Goal: Obtain resource: Obtain resource

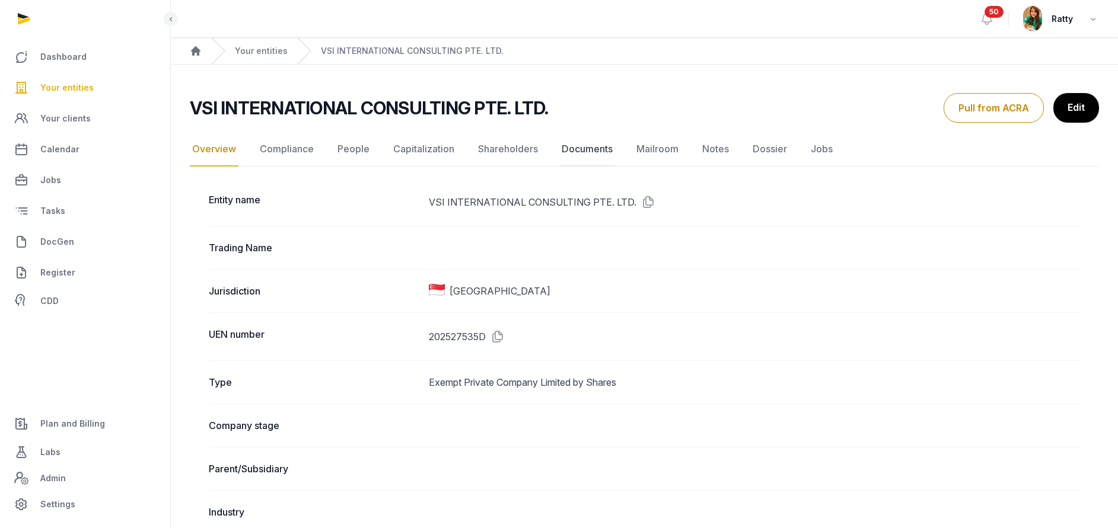
click at [573, 144] on link "Documents" at bounding box center [587, 149] width 56 height 34
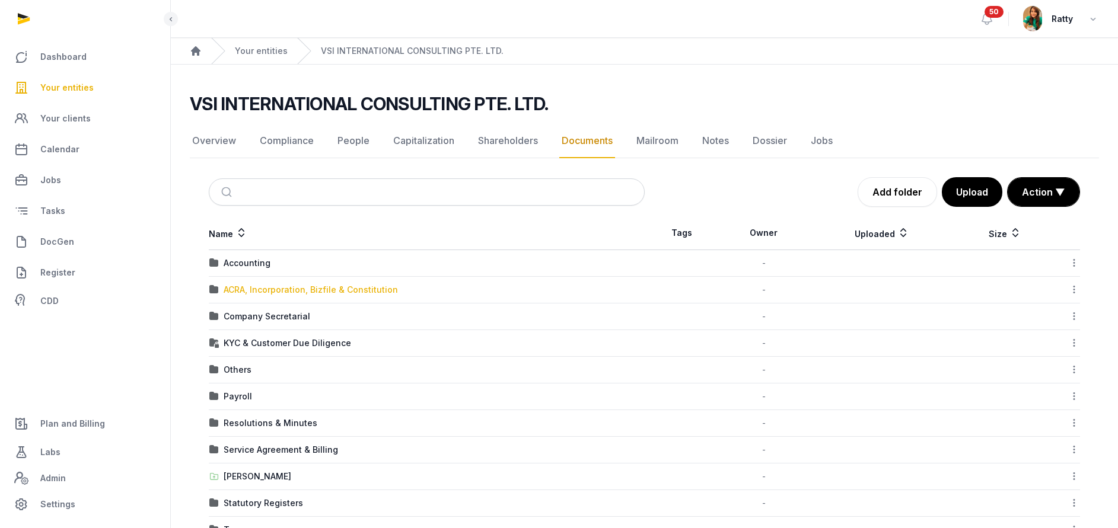
click at [243, 292] on div "ACRA, Incorporation, Bizfile & Constitution" at bounding box center [311, 290] width 174 height 12
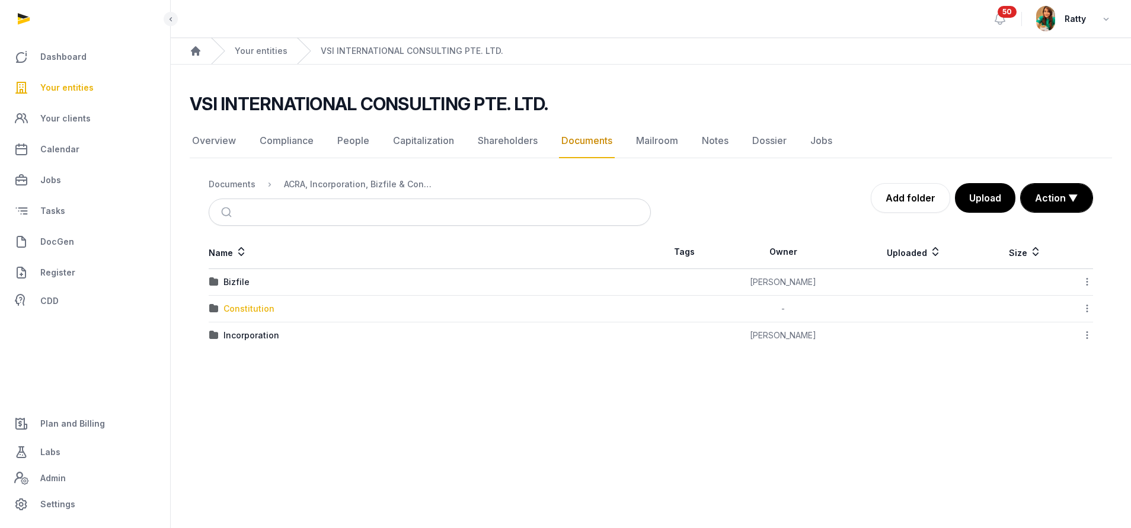
click at [235, 312] on div "Constitution" at bounding box center [249, 309] width 51 height 12
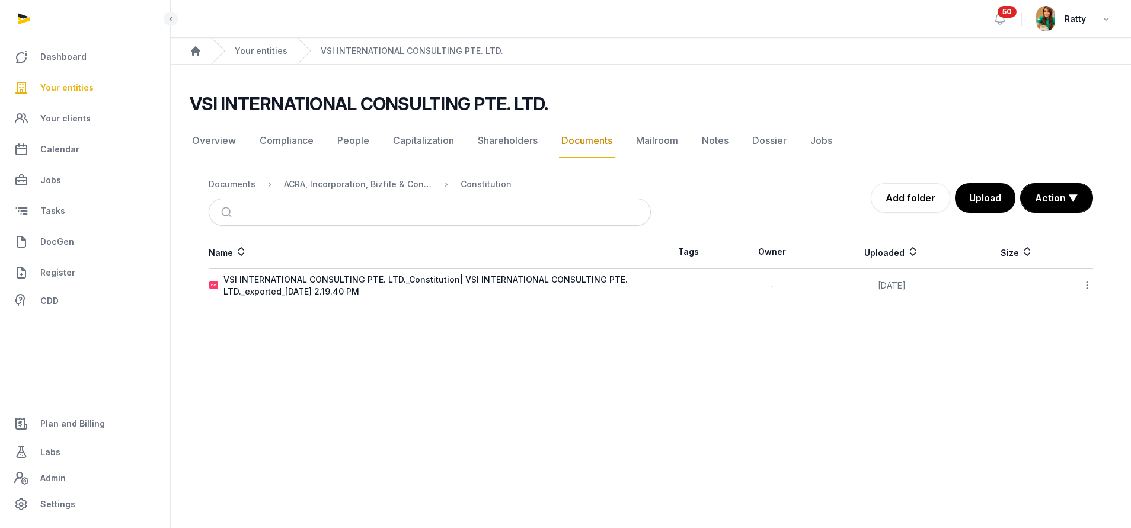
click at [1086, 281] on icon at bounding box center [1087, 285] width 11 height 12
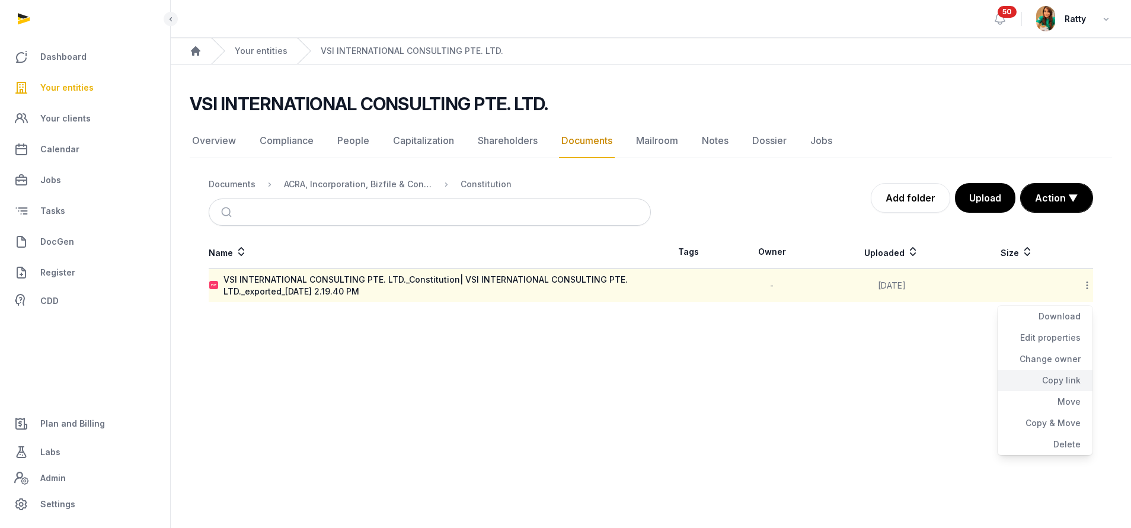
click at [1061, 374] on div "Copy link" at bounding box center [1045, 380] width 95 height 21
click at [371, 186] on div "ACRA, Incorporation, Bizfile & Constitution" at bounding box center [358, 184] width 148 height 12
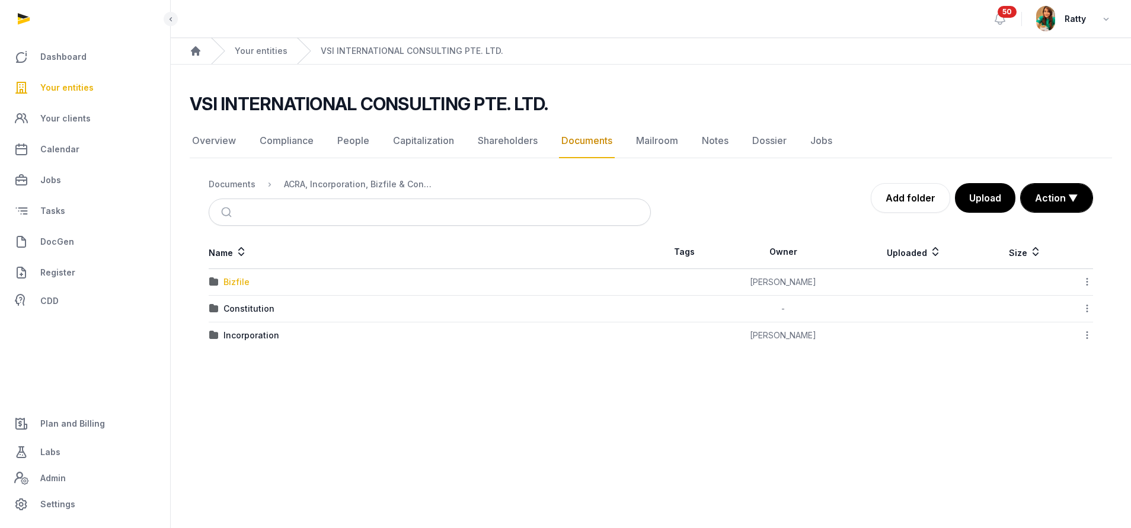
click at [232, 286] on div "Bizfile" at bounding box center [237, 282] width 26 height 12
click at [232, 285] on div "2025" at bounding box center [234, 282] width 21 height 12
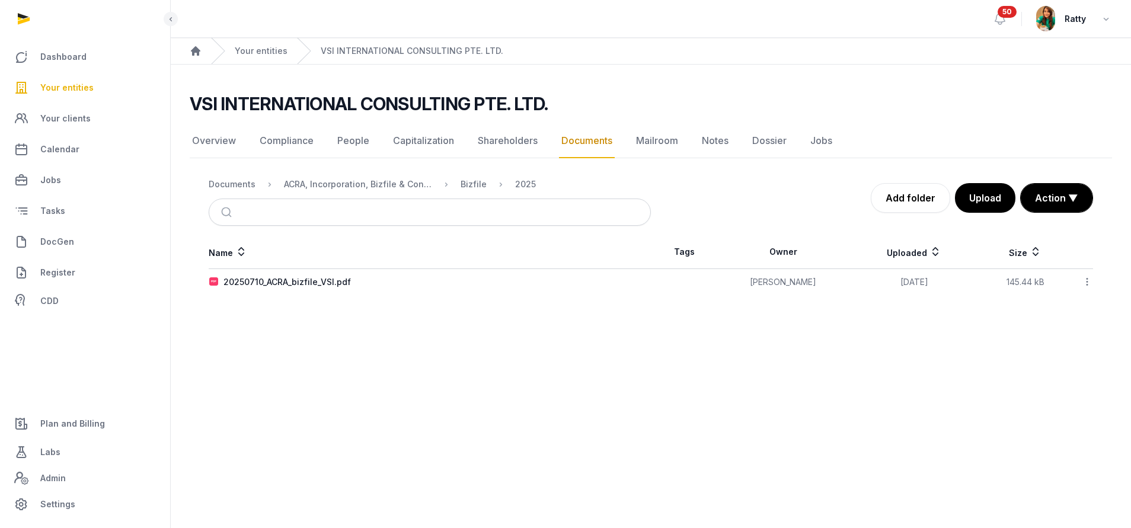
click at [1087, 280] on icon at bounding box center [1087, 282] width 11 height 12
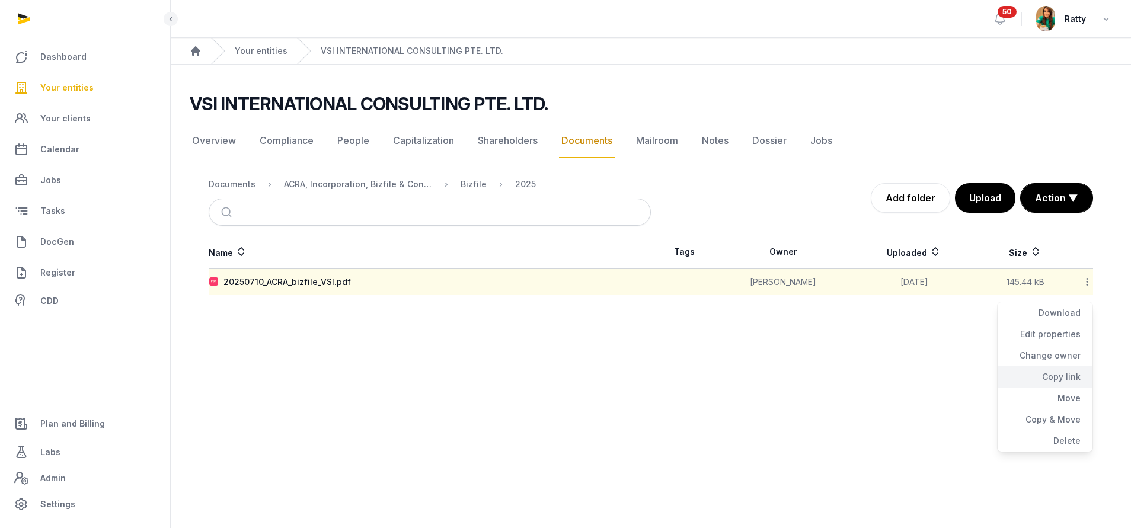
click at [1059, 378] on div "Copy link" at bounding box center [1045, 376] width 95 height 21
